Goal: Task Accomplishment & Management: Use online tool/utility

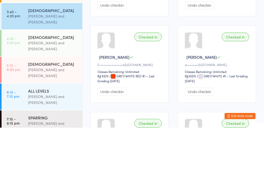
scroll to position [62, 0]
click at [40, 93] on div "[PERSON_NAME] and [PERSON_NAME]" at bounding box center [53, 99] width 50 height 12
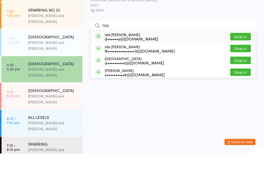
type input "Isla"
click at [240, 83] on button "Drop in" at bounding box center [241, 86] width 21 height 7
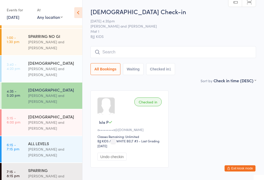
click at [213, 52] on input "search" at bounding box center [174, 52] width 166 height 12
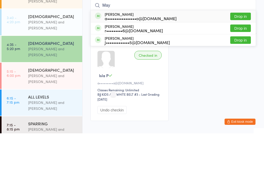
type input "May"
click at [183, 57] on div "[PERSON_NAME] a••••••••••••••••o@[DOMAIN_NAME] Drop in" at bounding box center [173, 63] width 165 height 12
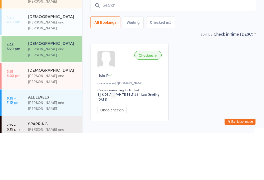
scroll to position [30, 0]
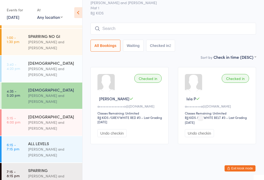
click at [149, 74] on div "Checked in" at bounding box center [148, 78] width 27 height 9
click at [155, 74] on div "Checked in" at bounding box center [148, 78] width 27 height 9
click at [149, 74] on div "Checked in" at bounding box center [148, 78] width 27 height 9
click at [148, 74] on div "Checked in" at bounding box center [148, 78] width 27 height 9
click at [146, 74] on div "Checked in" at bounding box center [148, 78] width 27 height 9
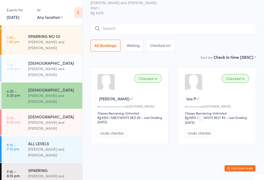
click at [112, 124] on div "Checked in Maya C a••••••••••••••••o@[DOMAIN_NAME] Classes Remaining: Unlimited…" at bounding box center [130, 105] width 78 height 77
click at [121, 23] on input "search" at bounding box center [174, 29] width 166 height 12
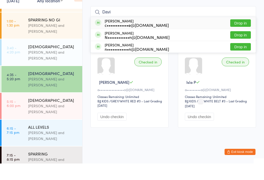
type input "Davi"
click at [240, 36] on button "Drop in" at bounding box center [241, 39] width 21 height 7
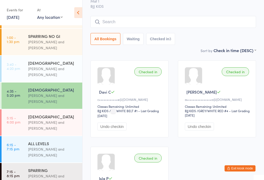
click at [120, 21] on input "search" at bounding box center [174, 22] width 166 height 12
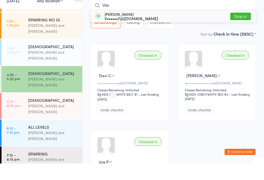
type input "Vas"
click at [236, 29] on button "Drop in" at bounding box center [241, 32] width 21 height 7
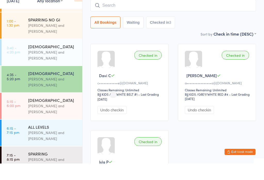
scroll to position [47, 0]
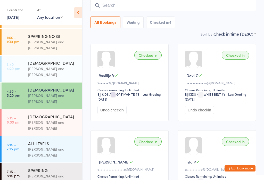
click at [43, 123] on div "[PERSON_NAME] and [PERSON_NAME]" at bounding box center [53, 126] width 50 height 12
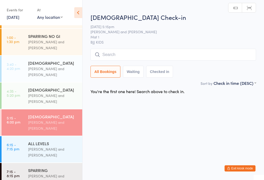
click at [129, 52] on input "search" at bounding box center [174, 55] width 166 height 12
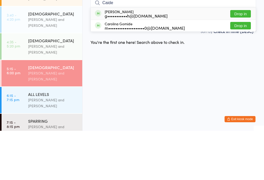
type input "Caide"
click at [122, 59] on div "[PERSON_NAME] g•••••••••••h@[DOMAIN_NAME]" at bounding box center [136, 63] width 63 height 8
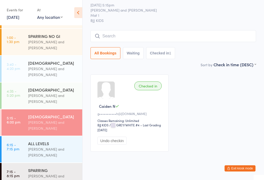
scroll to position [16, 0]
type input "[PERSON_NAME]"
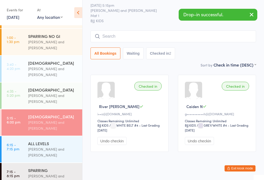
click at [254, 12] on icon "button" at bounding box center [252, 14] width 6 height 6
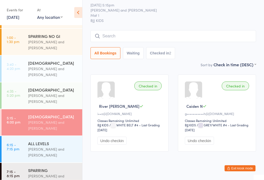
click at [111, 33] on input "search" at bounding box center [174, 36] width 166 height 12
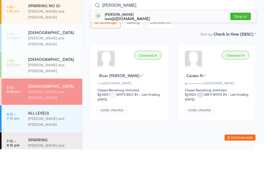
type input "[PERSON_NAME]"
click at [239, 44] on button "Drop in" at bounding box center [241, 47] width 21 height 7
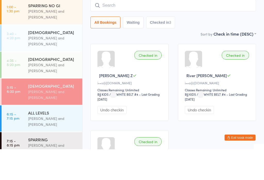
click at [113, 62] on div "Sort by Check in time (DESC) First name (ASC) First name (DESC) Last name (ASC)…" at bounding box center [174, 65] width 166 height 6
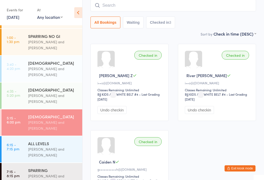
click at [48, 93] on div "[PERSON_NAME] and [PERSON_NAME]" at bounding box center [53, 99] width 50 height 12
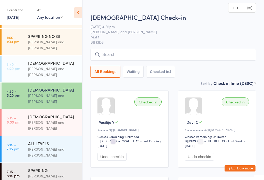
click at [57, 116] on div "[DEMOGRAPHIC_DATA]" at bounding box center [53, 117] width 50 height 6
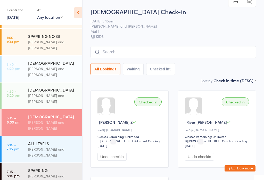
click at [117, 62] on div "All Bookings Waiting Checked in 3" at bounding box center [174, 60] width 166 height 29
click at [111, 53] on input "search" at bounding box center [174, 52] width 166 height 12
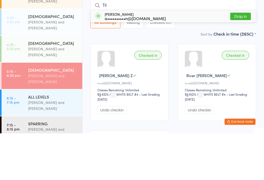
type input "Til"
click at [109, 59] on div "[PERSON_NAME] a••••••••••n@[DOMAIN_NAME]" at bounding box center [135, 63] width 61 height 8
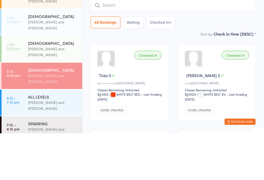
scroll to position [47, 0]
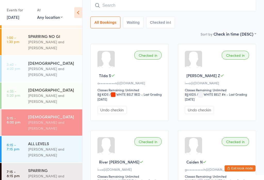
click at [105, 11] on input "search" at bounding box center [174, 5] width 166 height 12
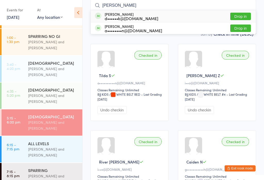
type input "[PERSON_NAME]"
click at [97, 20] on div "[PERSON_NAME] d••••••k@[DOMAIN_NAME]" at bounding box center [127, 16] width 64 height 8
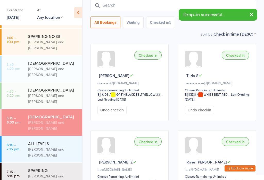
click at [142, 1] on input "search" at bounding box center [174, 5] width 166 height 12
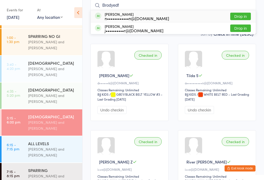
type input "Brodyedf"
click at [238, 20] on button "Drop in" at bounding box center [241, 16] width 21 height 7
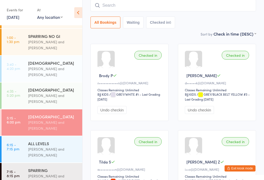
click at [119, 11] on input "search" at bounding box center [174, 5] width 166 height 12
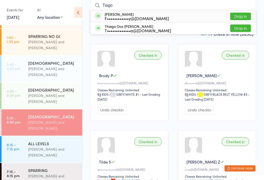
type input "Tiago"
click at [134, 17] on div "F••••••••••••y@[DOMAIN_NAME]" at bounding box center [137, 18] width 64 height 4
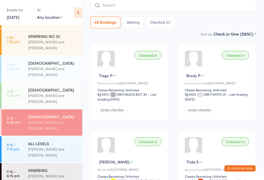
click at [147, 11] on input "search" at bounding box center [174, 5] width 166 height 12
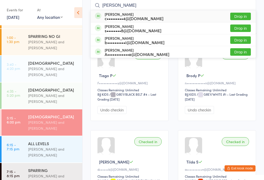
type input "[PERSON_NAME]"
click at [242, 28] on button "Drop in" at bounding box center [241, 28] width 21 height 7
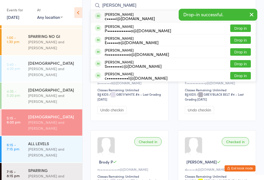
type input "[PERSON_NAME]"
click at [157, 14] on div "[PERSON_NAME] c•••••i@[DOMAIN_NAME] Drop in" at bounding box center [173, 16] width 165 height 12
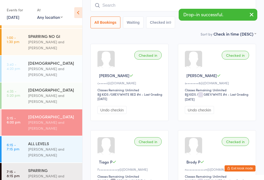
click at [148, 14] on div "All Bookings Waiting Checked in 9" at bounding box center [174, 13] width 166 height 29
click at [158, 11] on input "search" at bounding box center [174, 5] width 166 height 12
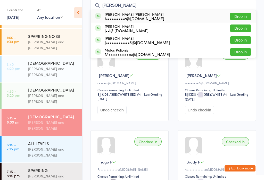
type input "[PERSON_NAME]"
click at [129, 15] on div "Matheus [PERSON_NAME] t••••••••••z@[DOMAIN_NAME]" at bounding box center [135, 16] width 60 height 8
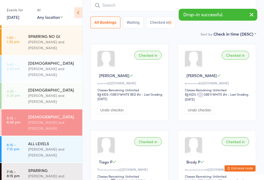
click at [137, 3] on input "search" at bounding box center [174, 5] width 166 height 12
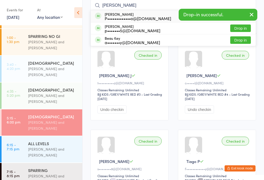
type input "[PERSON_NAME]"
click at [133, 14] on div "[PERSON_NAME] P•••••••••••••o@[DOMAIN_NAME]" at bounding box center [138, 16] width 67 height 8
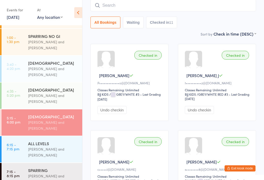
click at [154, 8] on input "search" at bounding box center [174, 5] width 166 height 12
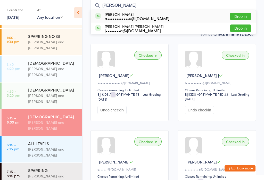
type input "[PERSON_NAME]"
click at [237, 20] on button "Drop in" at bounding box center [241, 16] width 21 height 7
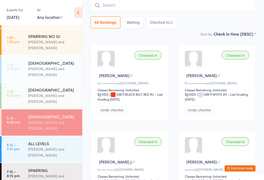
click at [215, 6] on input "search" at bounding box center [174, 5] width 166 height 12
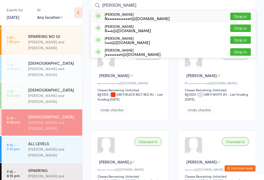
type input "[PERSON_NAME]"
click at [246, 19] on button "Drop in" at bounding box center [241, 16] width 21 height 7
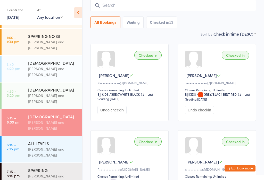
click at [55, 153] on div "[PERSON_NAME] and [PERSON_NAME]" at bounding box center [53, 152] width 50 height 12
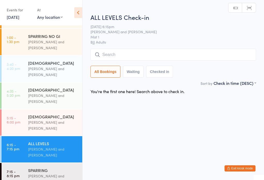
click at [167, 50] on input "search" at bounding box center [174, 55] width 166 height 12
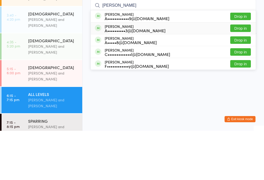
type input "[PERSON_NAME]"
click at [157, 72] on div "[PERSON_NAME] A••••••••••3@[DOMAIN_NAME] Drop in" at bounding box center [173, 78] width 165 height 12
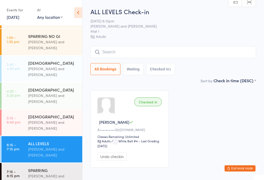
click at [169, 49] on input "search" at bounding box center [174, 52] width 166 height 12
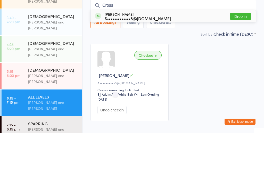
type input "Cross"
click at [246, 59] on button "Drop in" at bounding box center [241, 62] width 21 height 7
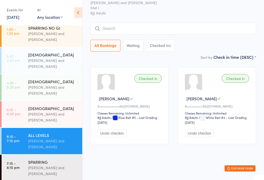
scroll to position [70, 0]
click at [166, 25] on input "search" at bounding box center [174, 29] width 166 height 12
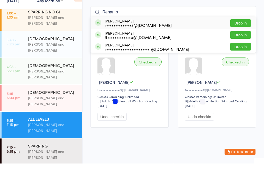
type input "Renan b"
click at [243, 36] on button "Drop in" at bounding box center [241, 39] width 21 height 7
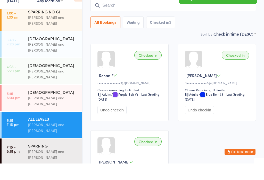
click at [94, 56] on div "Checked in Renan F r••••••••••••••3@[DOMAIN_NAME] Classes Remaining: Unlimited …" at bounding box center [173, 142] width 175 height 173
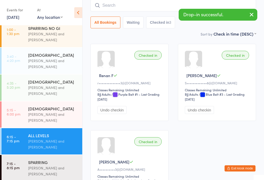
click at [58, 165] on div "[PERSON_NAME] and [PERSON_NAME]" at bounding box center [53, 171] width 50 height 12
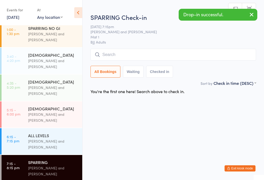
click at [124, 58] on input "search" at bounding box center [174, 55] width 166 height 12
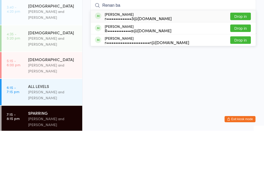
type input "Renan ba"
click at [243, 62] on button "Drop in" at bounding box center [241, 65] width 21 height 7
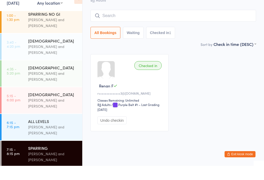
scroll to position [62, 0]
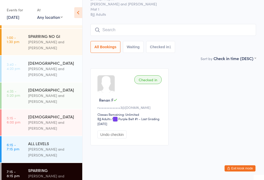
click at [54, 149] on div "[PERSON_NAME] and [PERSON_NAME]" at bounding box center [53, 152] width 50 height 12
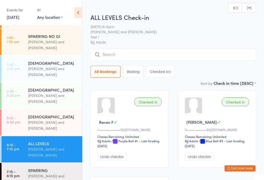
click at [120, 60] on input "search" at bounding box center [174, 55] width 166 height 12
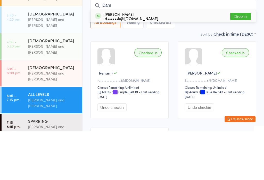
type input "Dam"
click at [240, 62] on button "Drop in" at bounding box center [241, 65] width 21 height 7
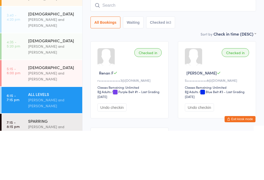
scroll to position [49, 0]
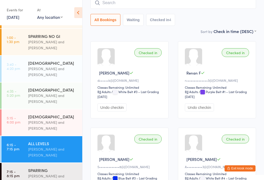
click at [125, 2] on input "search" at bounding box center [174, 3] width 166 height 12
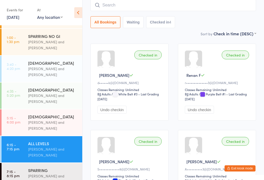
scroll to position [47, 0]
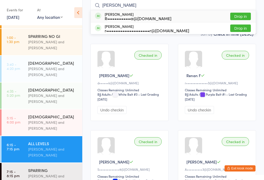
type input "[PERSON_NAME]"
click at [149, 16] on div "R•••••••••••••a@[DOMAIN_NAME]" at bounding box center [138, 18] width 67 height 4
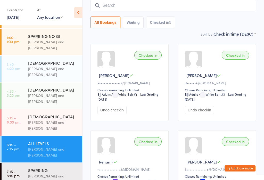
click at [44, 115] on div "[DEMOGRAPHIC_DATA]" at bounding box center [53, 117] width 50 height 6
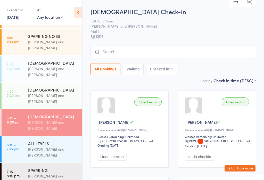
click at [125, 51] on input "search" at bounding box center [174, 52] width 166 height 12
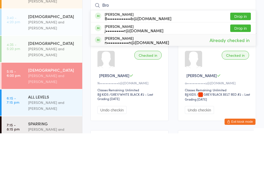
type input "Bro"
click at [248, 82] on span "Already checked in" at bounding box center [230, 86] width 43 height 9
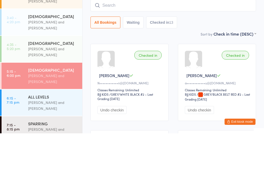
scroll to position [47, 0]
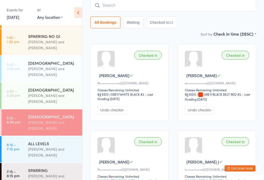
click at [31, 146] on div "[PERSON_NAME] and [PERSON_NAME]" at bounding box center [53, 152] width 50 height 12
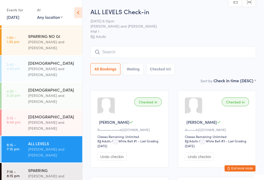
click at [159, 38] on span "BJJ Adults" at bounding box center [174, 36] width 166 height 5
click at [165, 53] on input "search" at bounding box center [174, 52] width 166 height 12
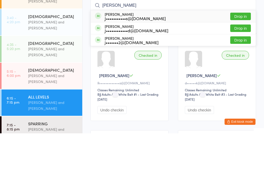
type input "[PERSON_NAME]"
click at [243, 59] on button "Drop in" at bounding box center [241, 62] width 21 height 7
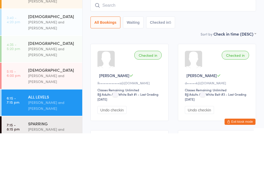
scroll to position [47, 0]
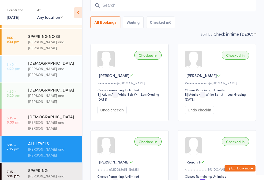
click at [155, 3] on input "search" at bounding box center [174, 5] width 166 height 12
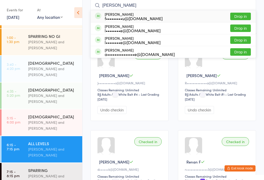
type input "[PERSON_NAME]"
click at [246, 18] on button "Drop in" at bounding box center [241, 16] width 21 height 7
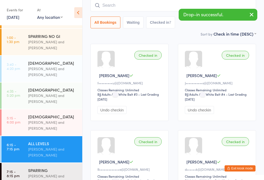
click at [113, 11] on input "search" at bounding box center [174, 5] width 166 height 12
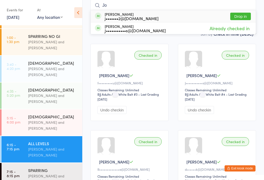
type input "Jo"
click at [243, 15] on button "Drop in" at bounding box center [241, 16] width 21 height 7
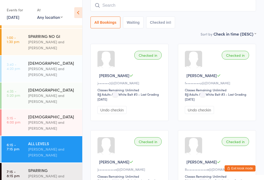
click at [144, 6] on input "search" at bounding box center [174, 5] width 166 height 12
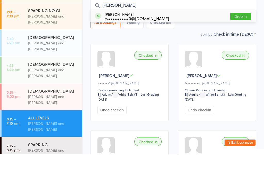
scroll to position [20, 0]
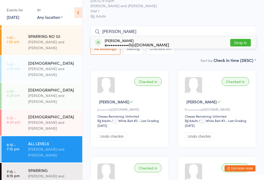
type input "[PERSON_NAME]"
click at [243, 42] on button "Drop in" at bounding box center [241, 42] width 21 height 7
